Goal: Task Accomplishment & Management: Complete application form

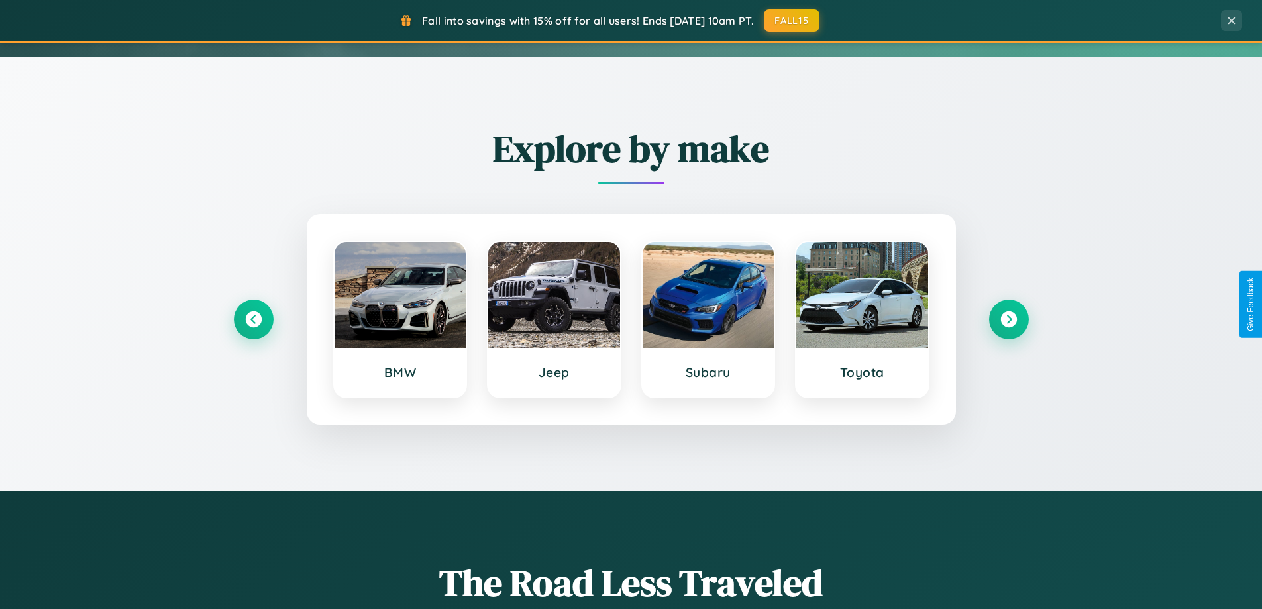
scroll to position [571, 0]
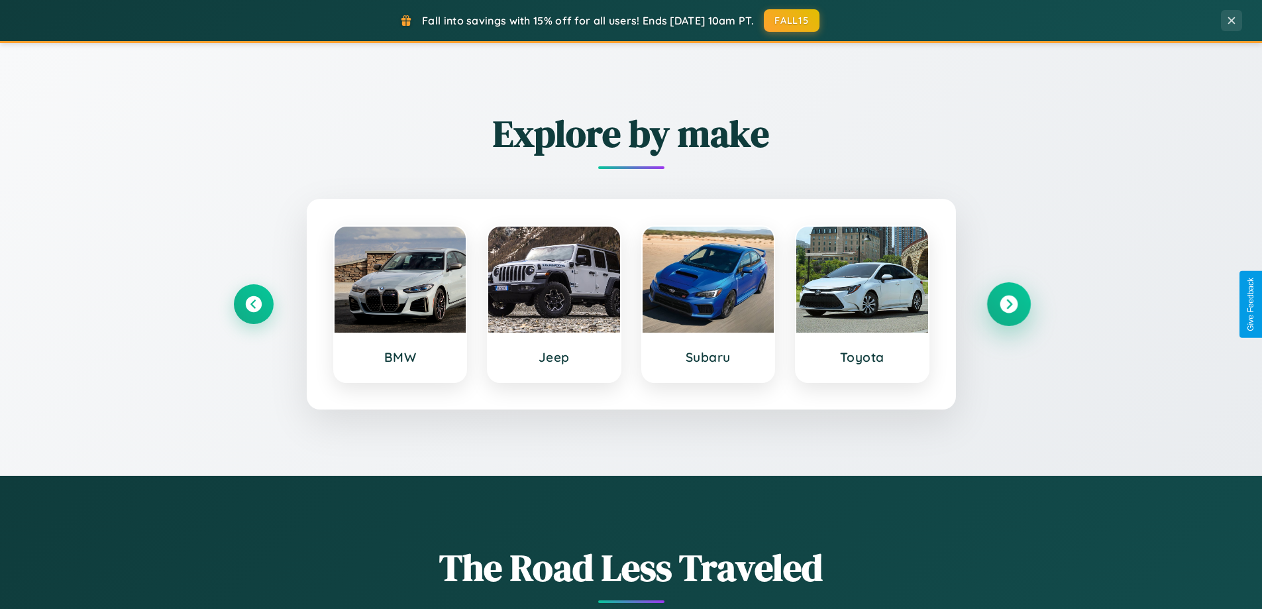
click at [1009, 304] on icon at bounding box center [1009, 305] width 18 height 18
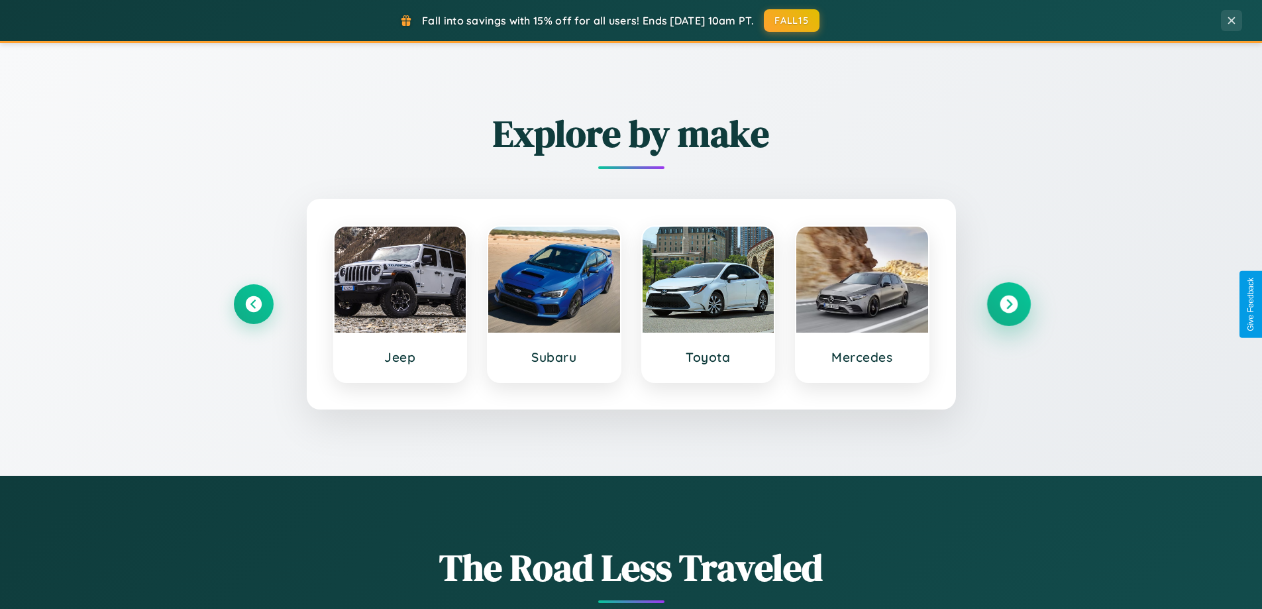
click at [1009, 304] on icon at bounding box center [1009, 305] width 18 height 18
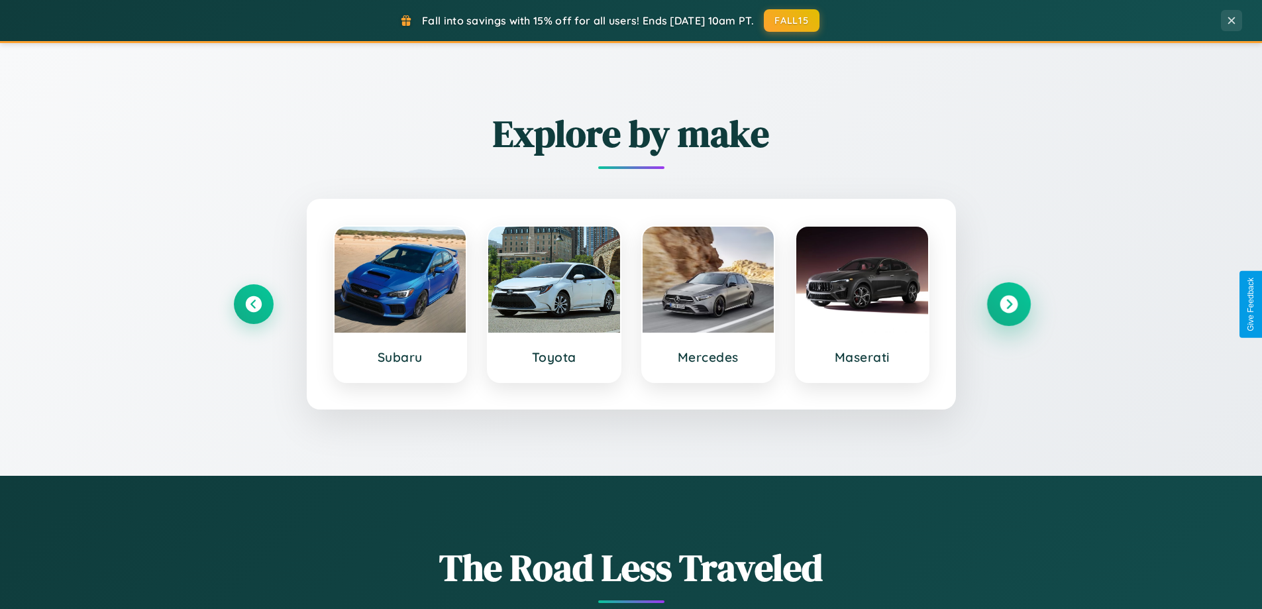
click at [1009, 304] on icon at bounding box center [1009, 305] width 18 height 18
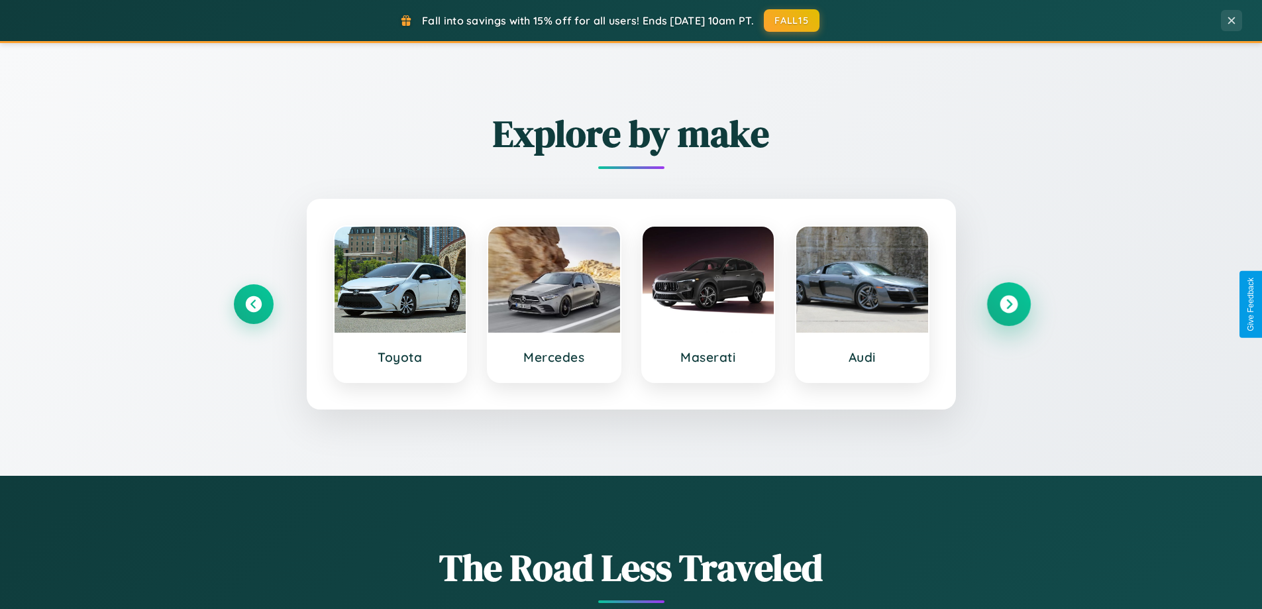
click at [1009, 304] on icon at bounding box center [1009, 305] width 18 height 18
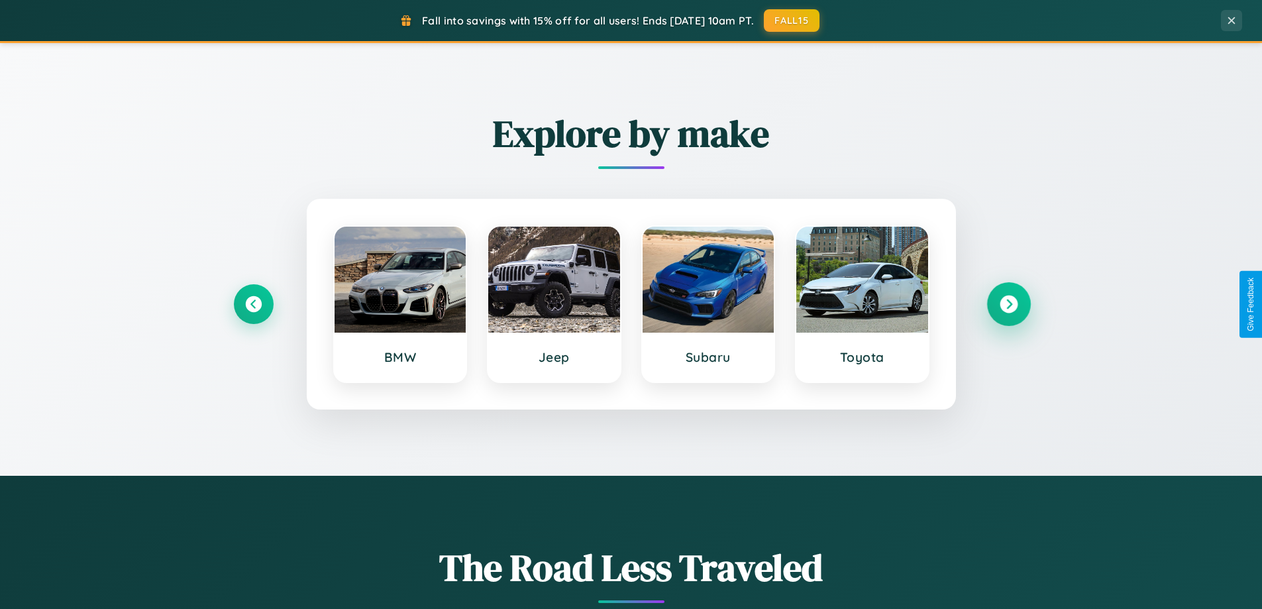
scroll to position [2550, 0]
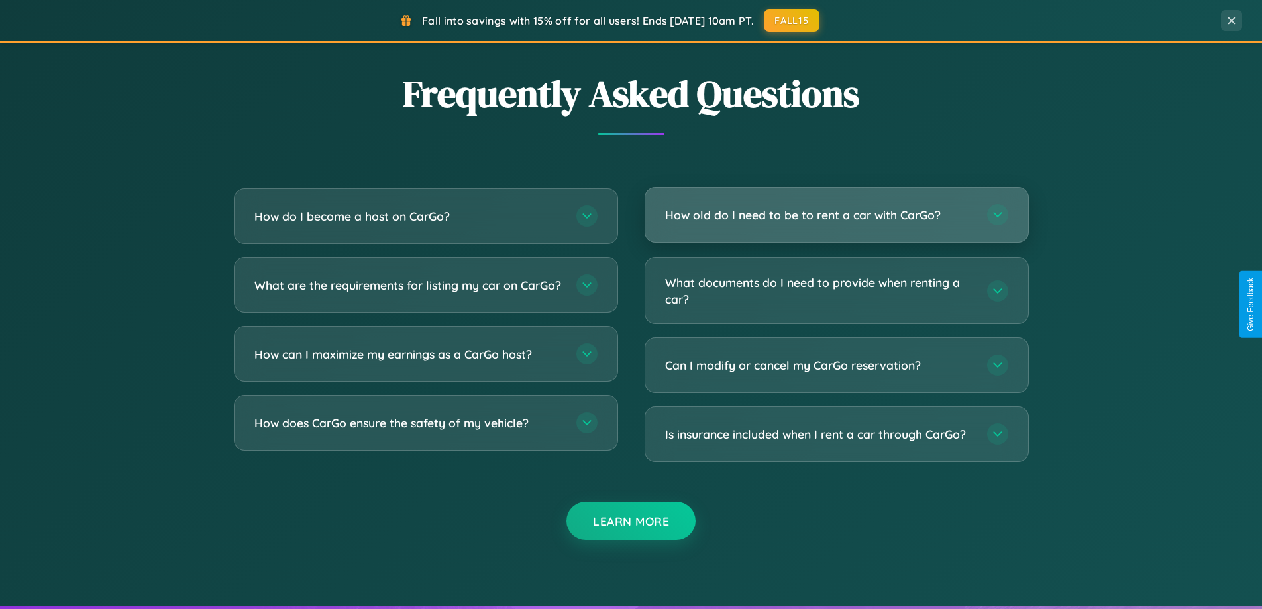
click at [836, 215] on h3 "How old do I need to be to rent a car with CarGo?" at bounding box center [819, 215] width 309 height 17
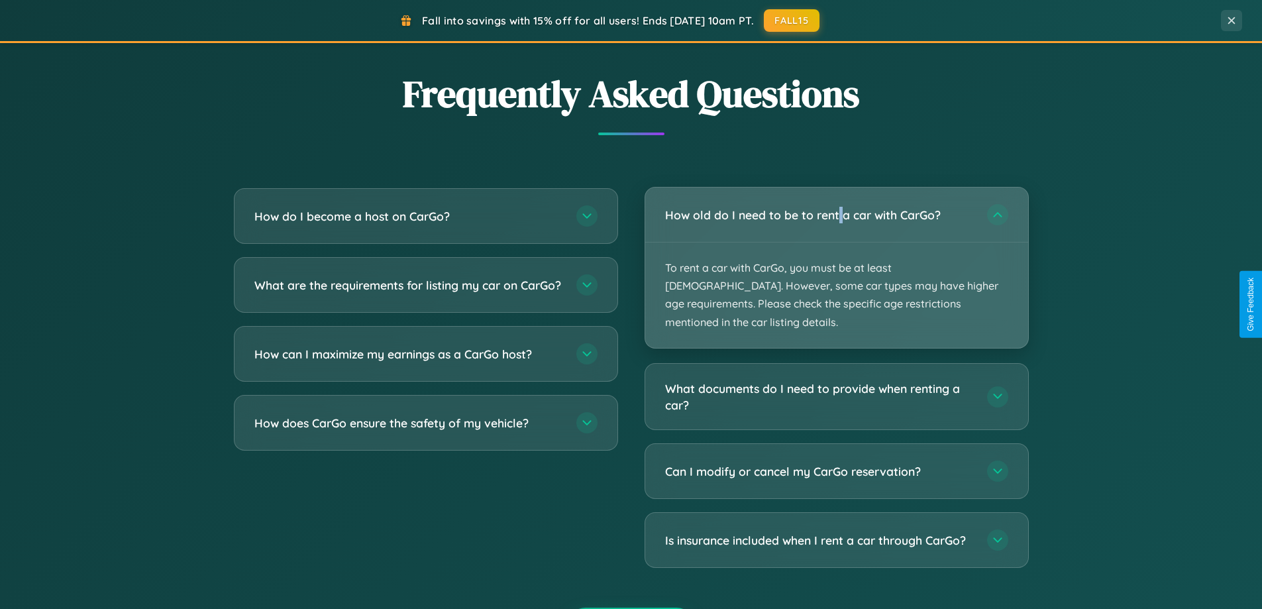
scroll to position [2129, 0]
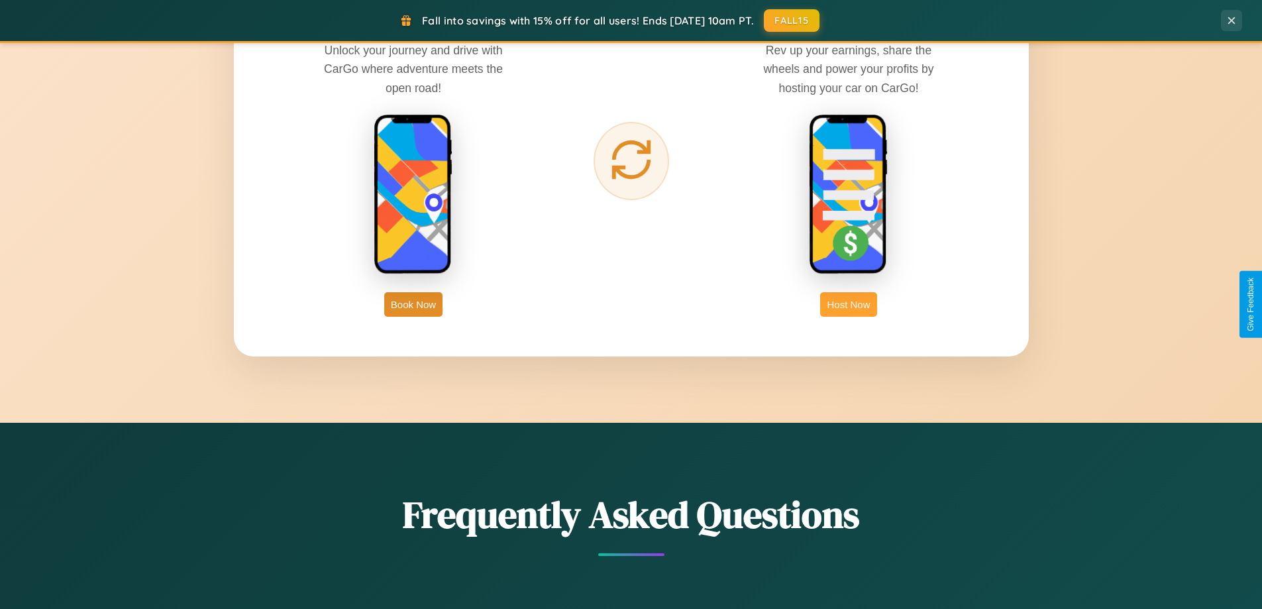
click at [849, 304] on button "Host Now" at bounding box center [848, 304] width 56 height 25
